Goal: Information Seeking & Learning: Learn about a topic

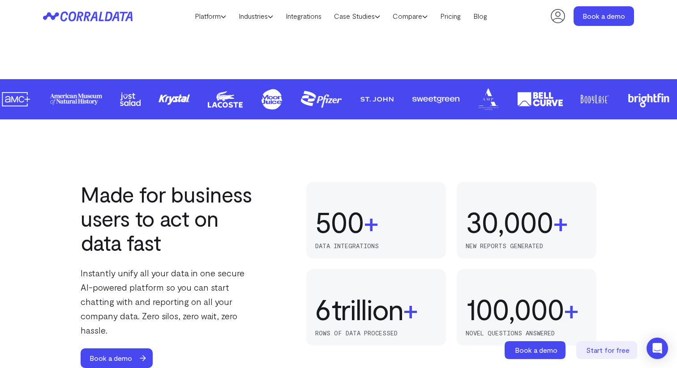
scroll to position [440, 0]
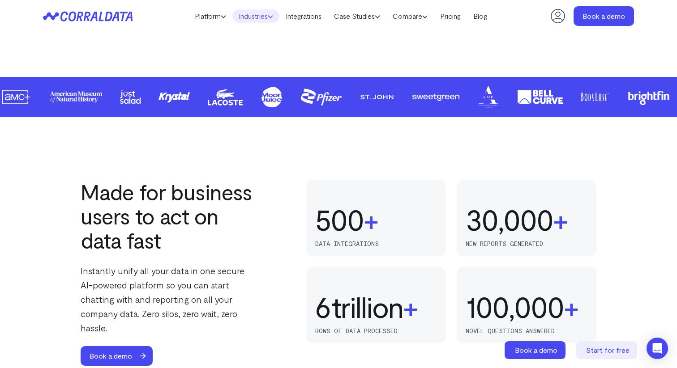
click at [247, 15] on link "Industries" at bounding box center [255, 15] width 47 height 13
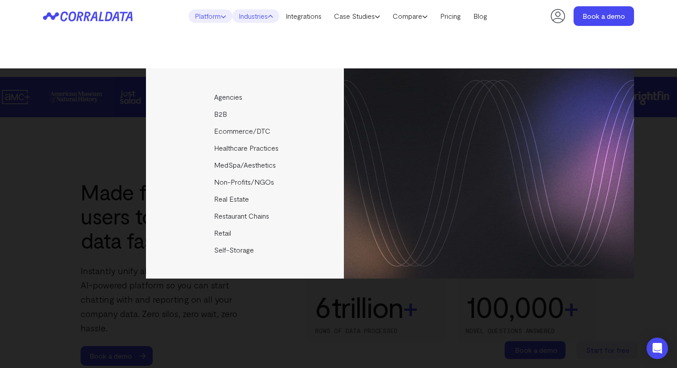
click at [221, 18] on icon at bounding box center [223, 16] width 5 height 5
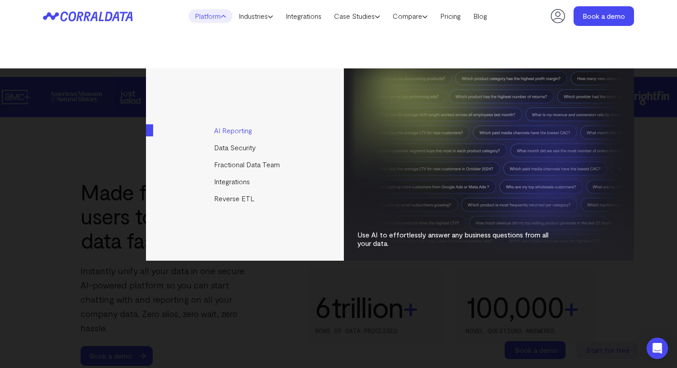
click at [246, 133] on link "AI Reporting" at bounding box center [245, 130] width 199 height 17
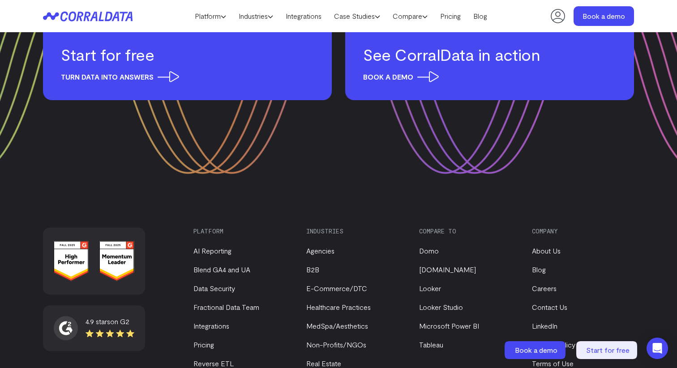
scroll to position [4187, 0]
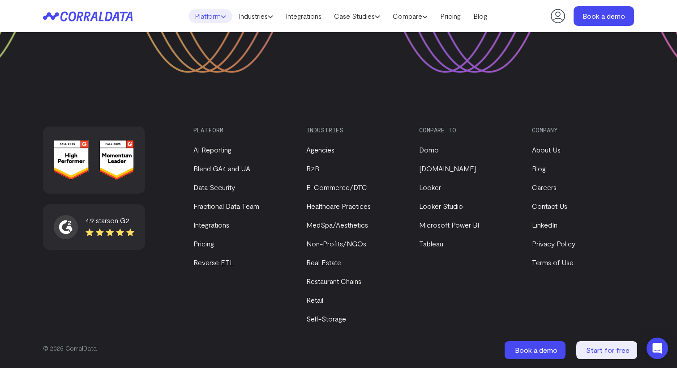
click at [209, 14] on link "Platform" at bounding box center [210, 15] width 44 height 13
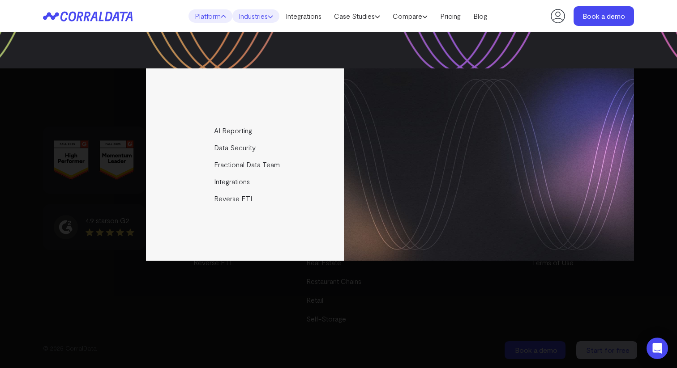
click at [261, 22] on link "Industries" at bounding box center [255, 15] width 47 height 13
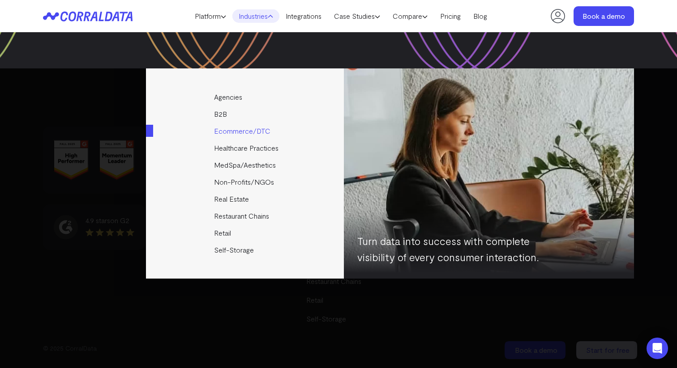
click at [236, 135] on link "Ecommerce/DTC" at bounding box center [245, 131] width 199 height 17
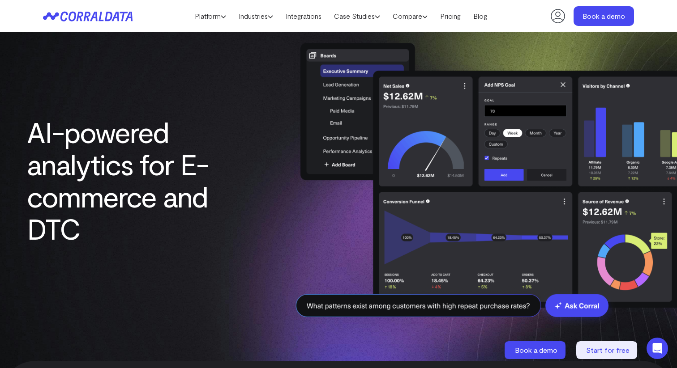
scroll to position [25, 0]
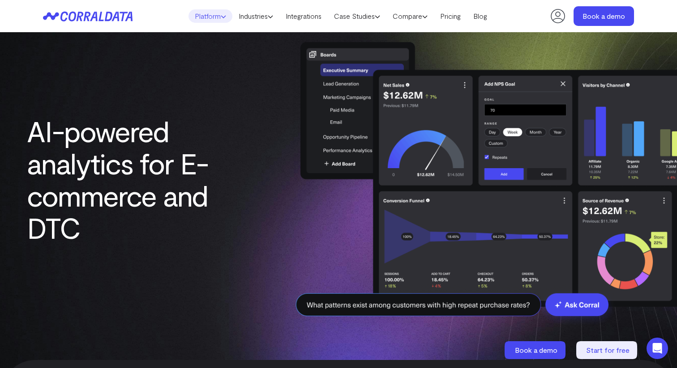
click at [212, 14] on link "Platform" at bounding box center [210, 15] width 44 height 13
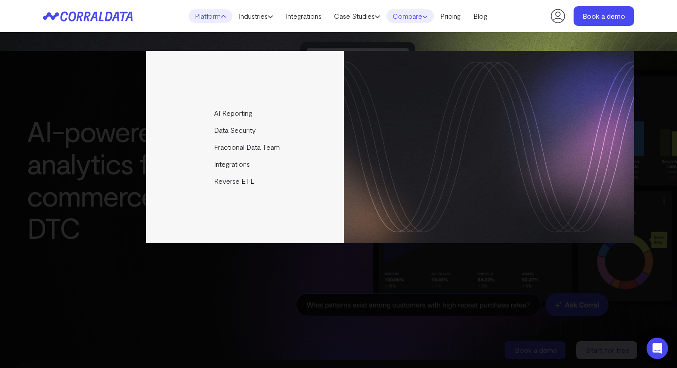
click at [423, 21] on link "Compare" at bounding box center [409, 15] width 47 height 13
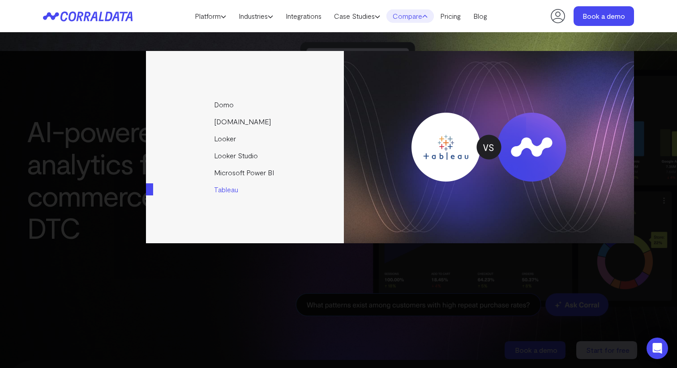
click at [248, 188] on link "Tableau" at bounding box center [245, 189] width 199 height 17
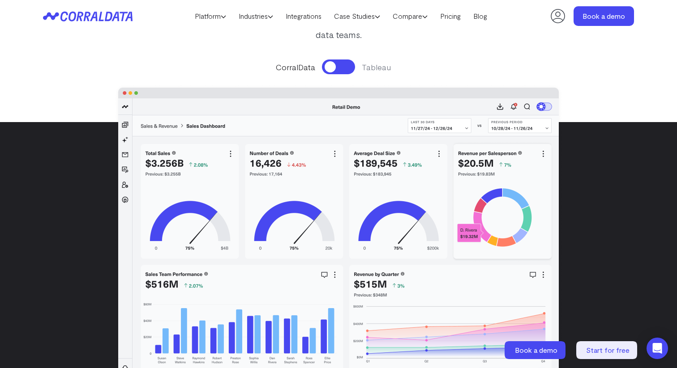
scroll to position [136, 0]
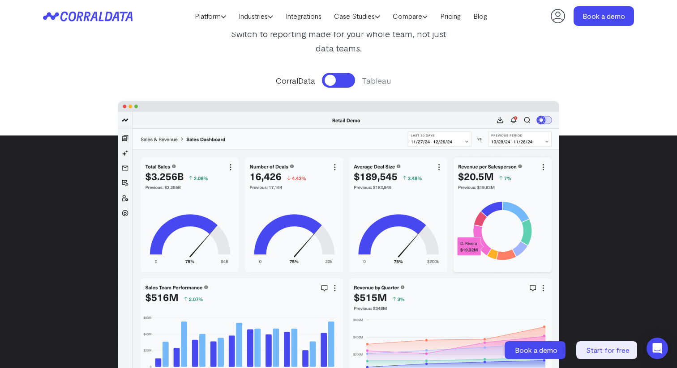
click at [341, 80] on button at bounding box center [338, 80] width 33 height 15
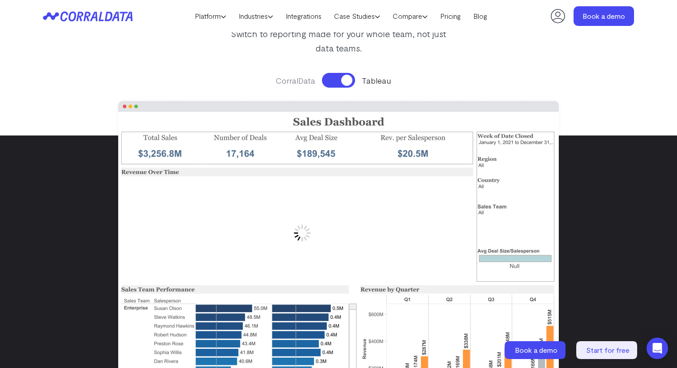
click at [342, 78] on button at bounding box center [338, 80] width 33 height 15
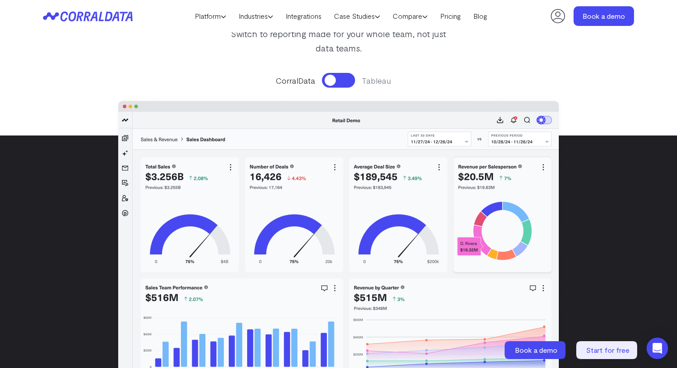
click at [342, 78] on button at bounding box center [338, 80] width 33 height 15
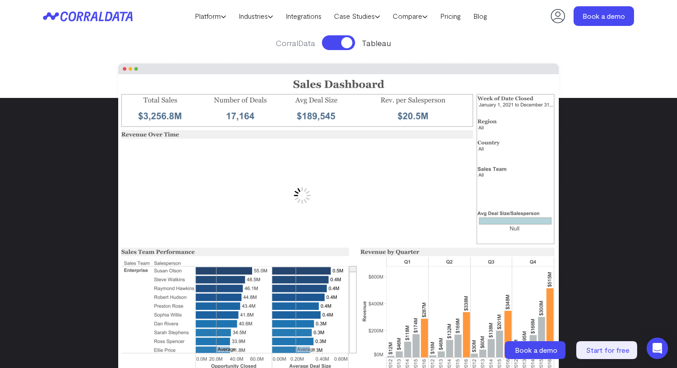
scroll to position [169, 0]
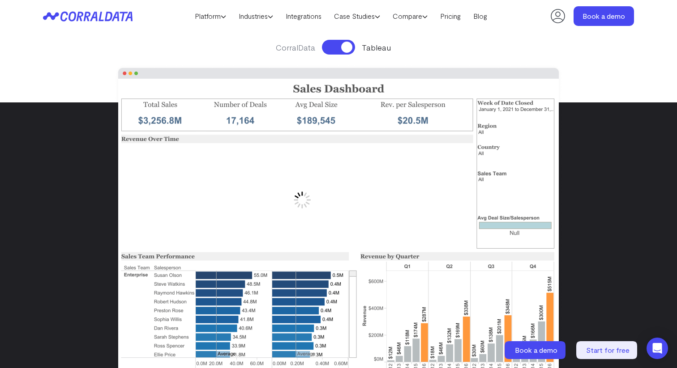
click at [341, 50] on button at bounding box center [338, 47] width 33 height 15
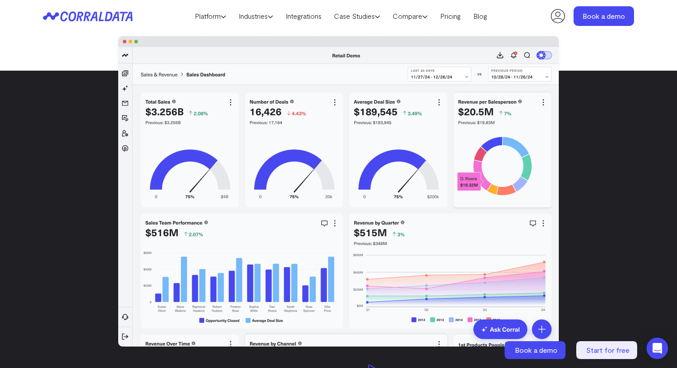
scroll to position [202, 0]
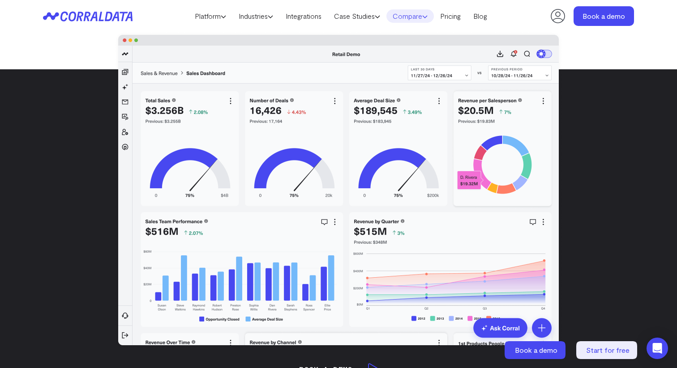
click at [428, 16] on icon at bounding box center [424, 16] width 5 height 5
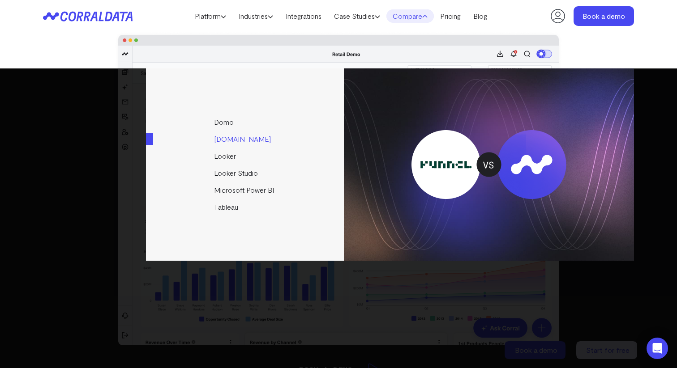
click at [226, 141] on link "[DOMAIN_NAME]" at bounding box center [245, 139] width 199 height 17
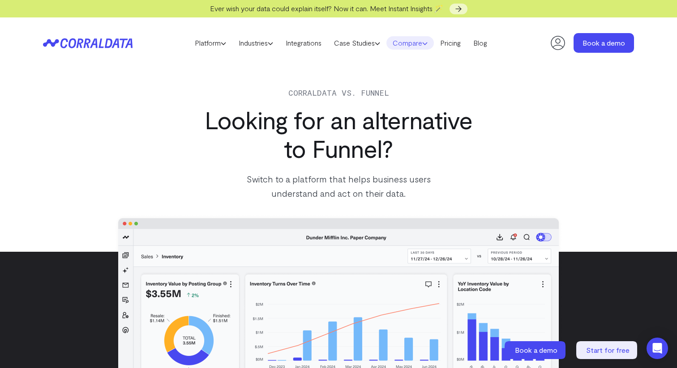
click at [420, 44] on link "Compare" at bounding box center [409, 42] width 47 height 13
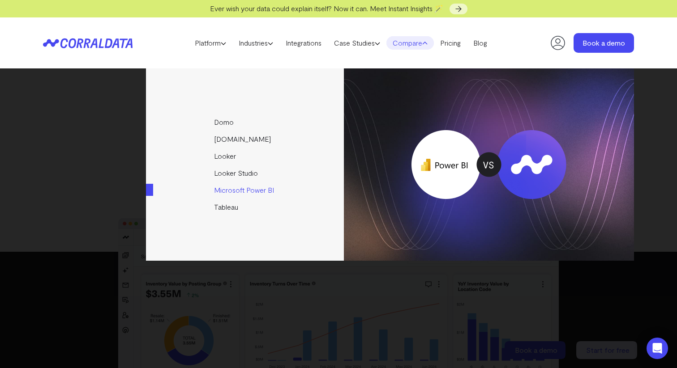
click at [244, 185] on link "Microsoft Power BI" at bounding box center [245, 190] width 199 height 17
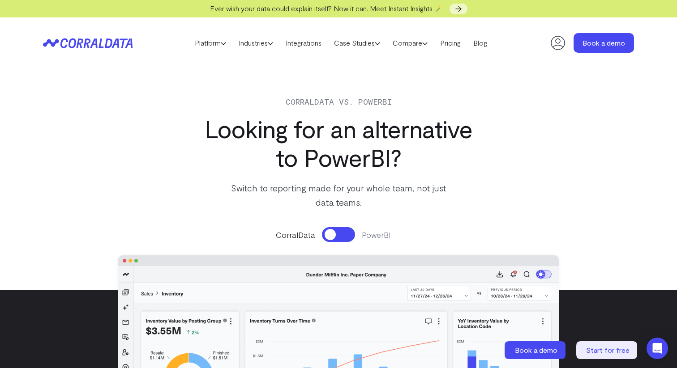
click at [338, 234] on button at bounding box center [338, 234] width 33 height 15
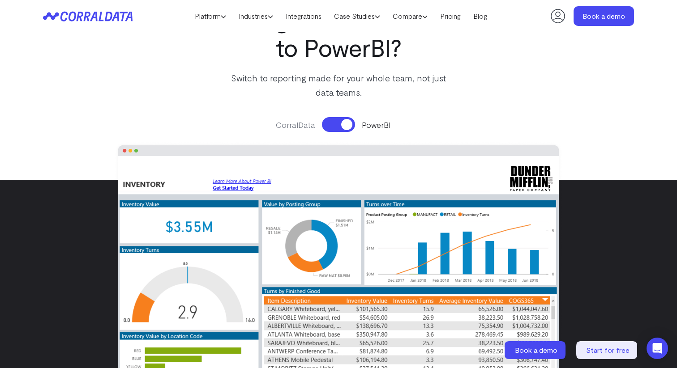
scroll to position [109, 0]
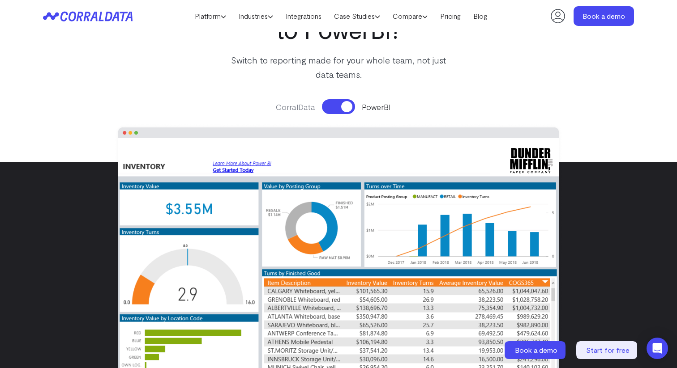
click at [346, 106] on button at bounding box center [338, 106] width 33 height 15
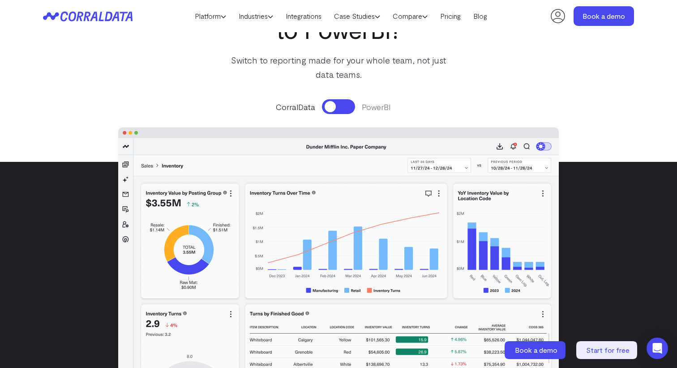
click at [346, 106] on button at bounding box center [338, 106] width 33 height 15
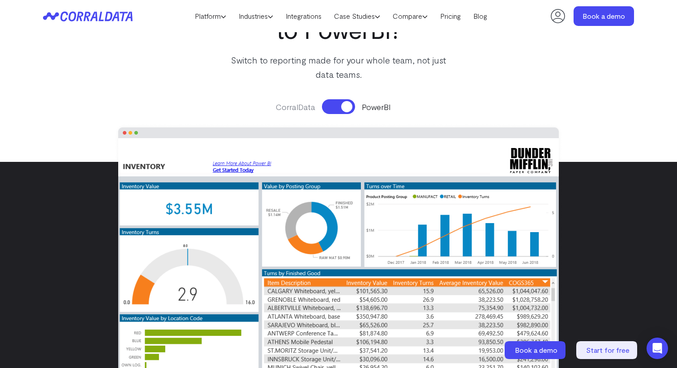
click at [346, 106] on button at bounding box center [338, 106] width 33 height 15
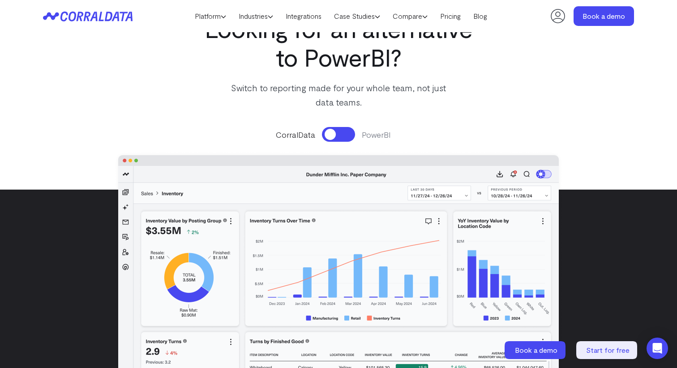
scroll to position [0, 0]
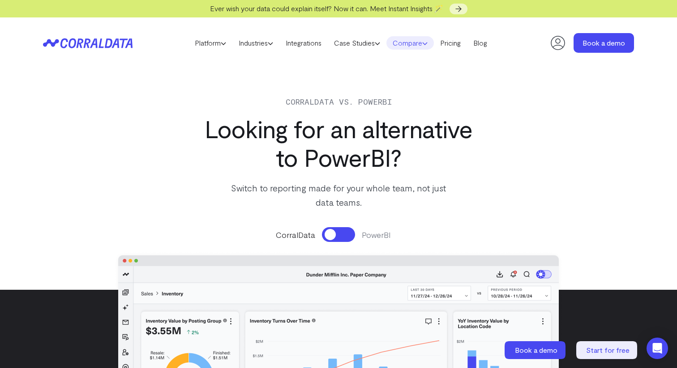
click at [428, 42] on icon at bounding box center [424, 43] width 5 height 5
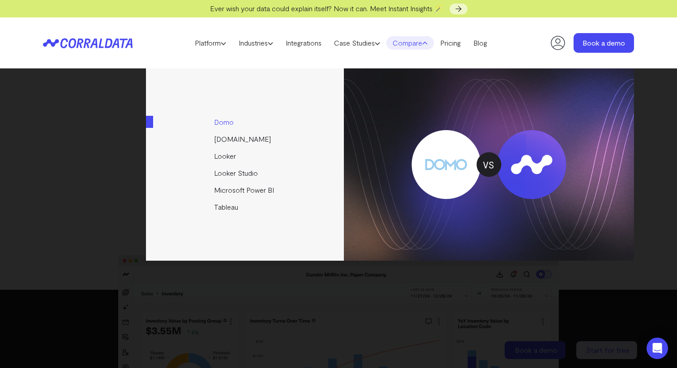
click at [227, 120] on link "Domo" at bounding box center [245, 122] width 199 height 17
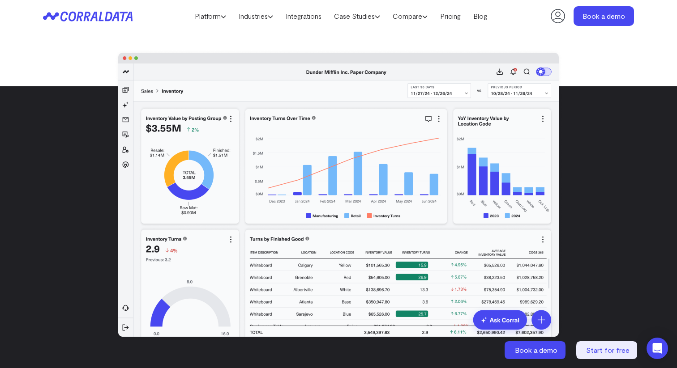
scroll to position [147, 0]
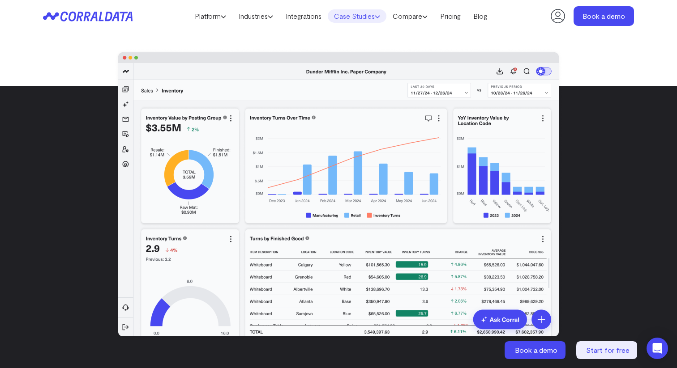
click at [363, 16] on link "Case Studies" at bounding box center [357, 15] width 59 height 13
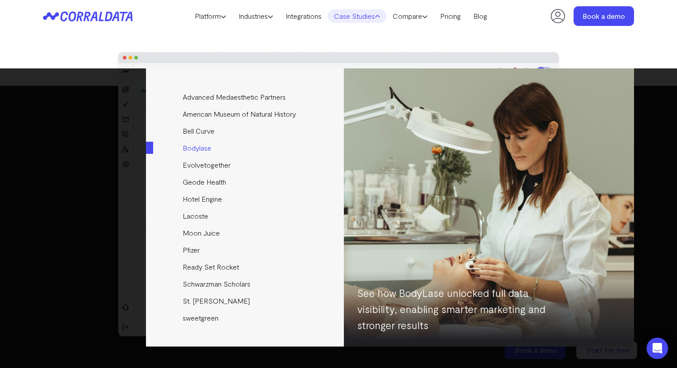
click at [206, 148] on link "Bodylase" at bounding box center [245, 148] width 199 height 17
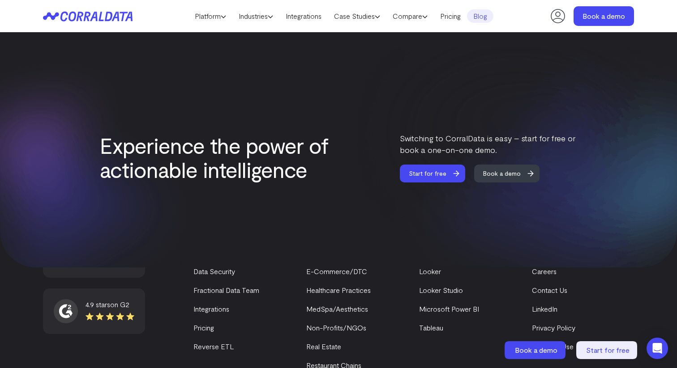
scroll to position [1922, 0]
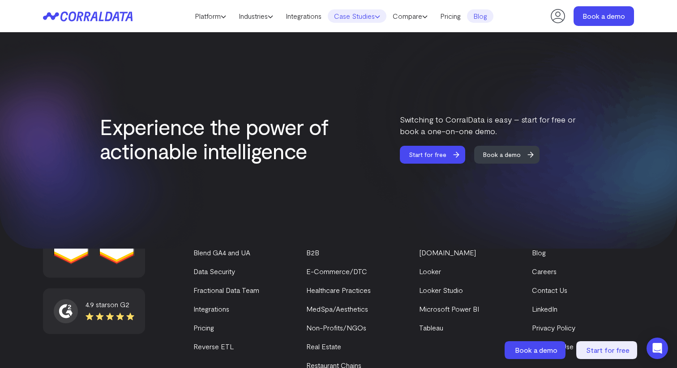
click at [377, 16] on link "Case Studies" at bounding box center [357, 15] width 59 height 13
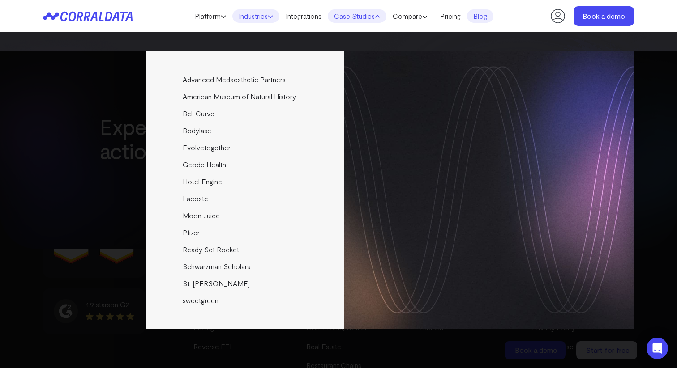
click at [257, 20] on link "Industries" at bounding box center [255, 15] width 47 height 13
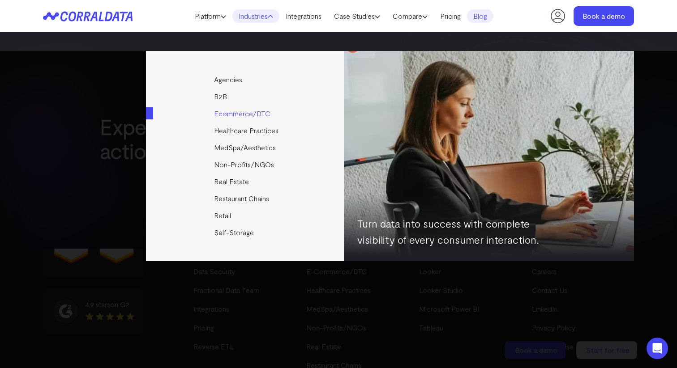
click at [229, 117] on link "Ecommerce/DTC" at bounding box center [245, 113] width 199 height 17
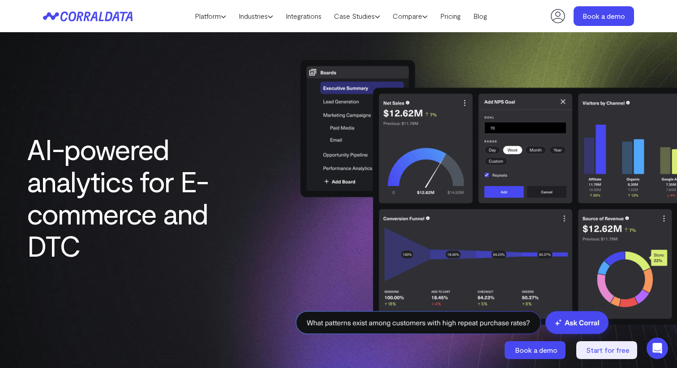
scroll to position [4, 0]
